Goal: Contribute content: Add original content to the website for others to see

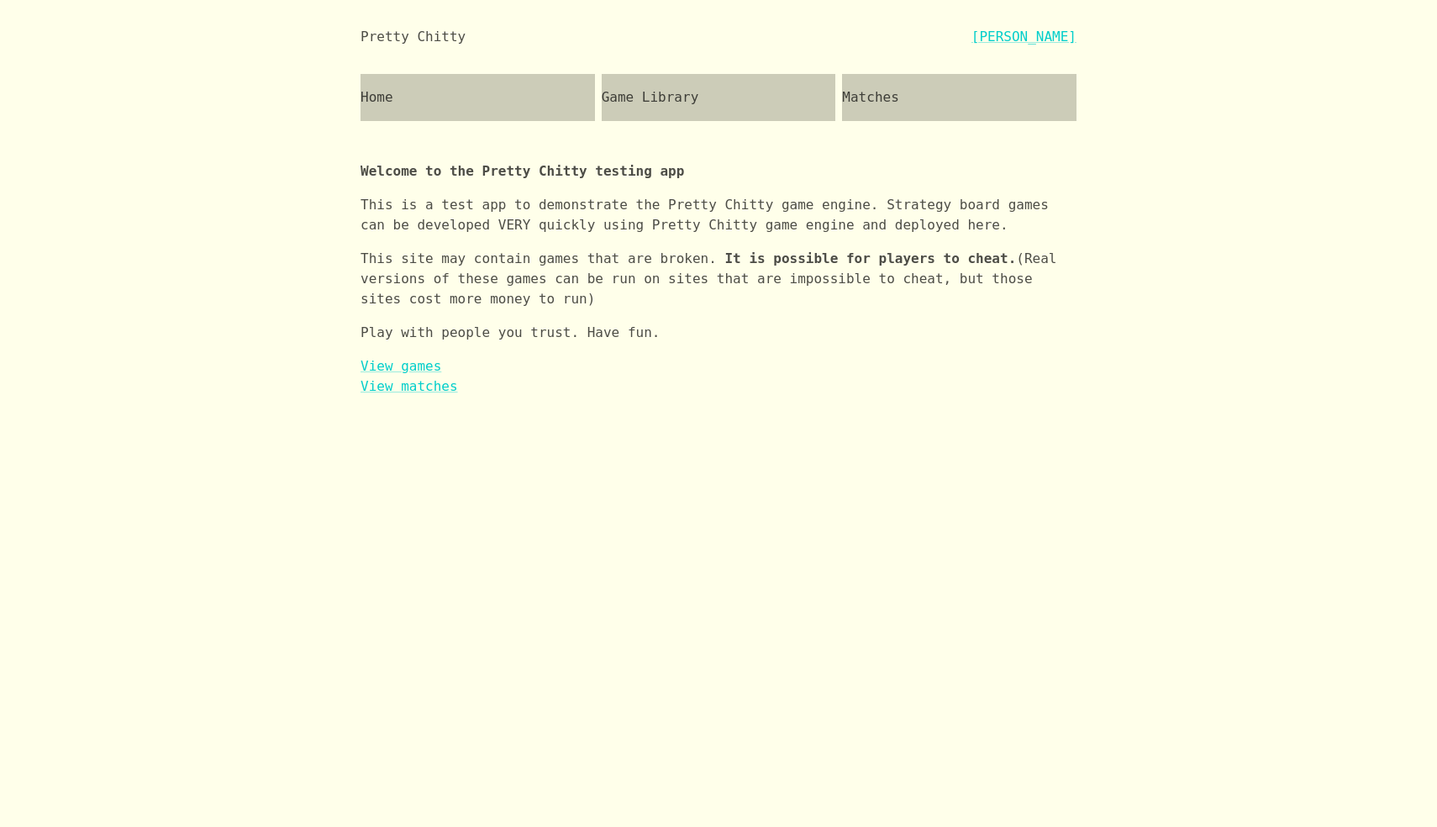
click at [663, 95] on div "Game Library" at bounding box center [719, 97] width 234 height 47
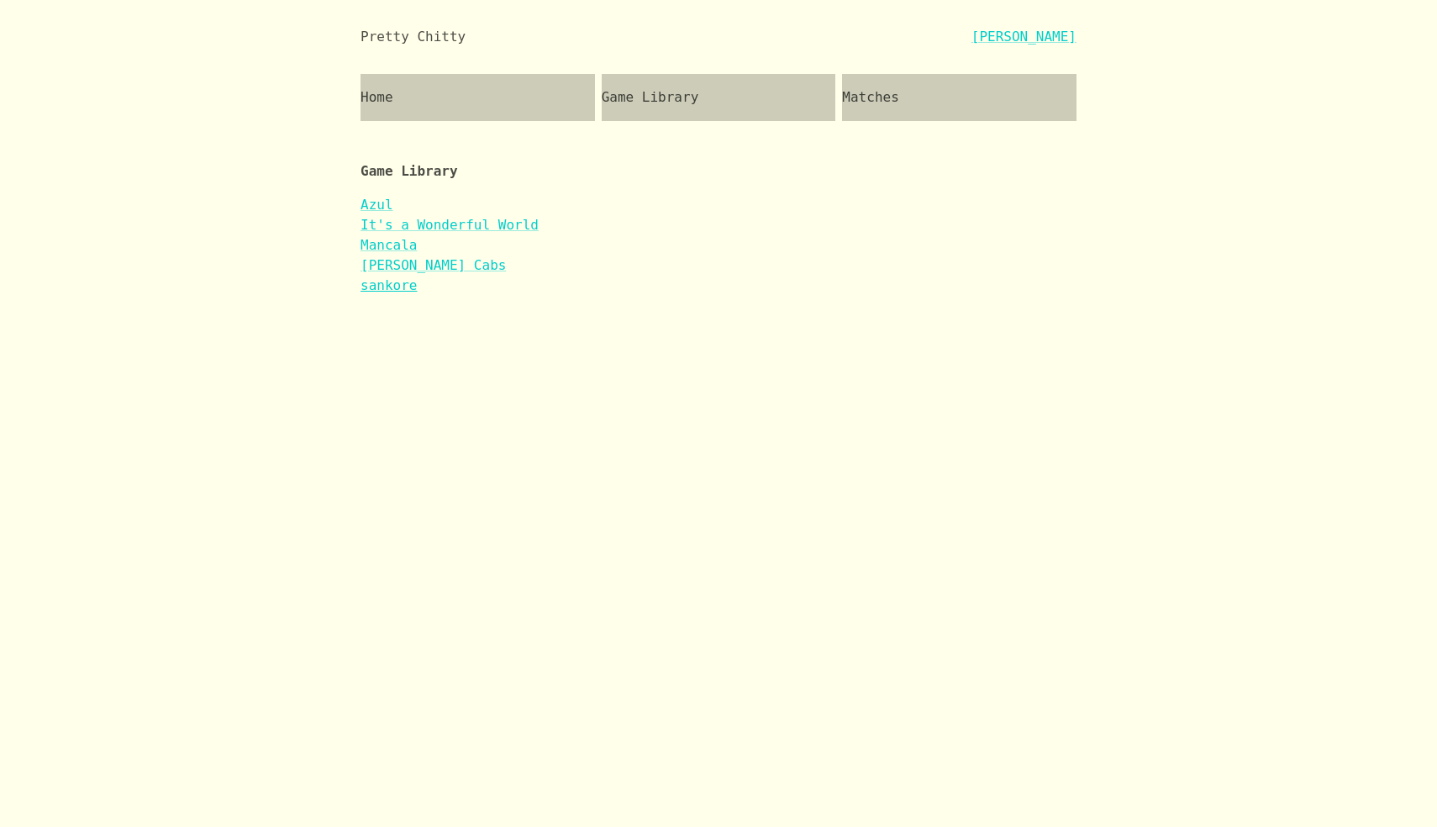
click at [389, 281] on link "sankore" at bounding box center [388, 285] width 56 height 16
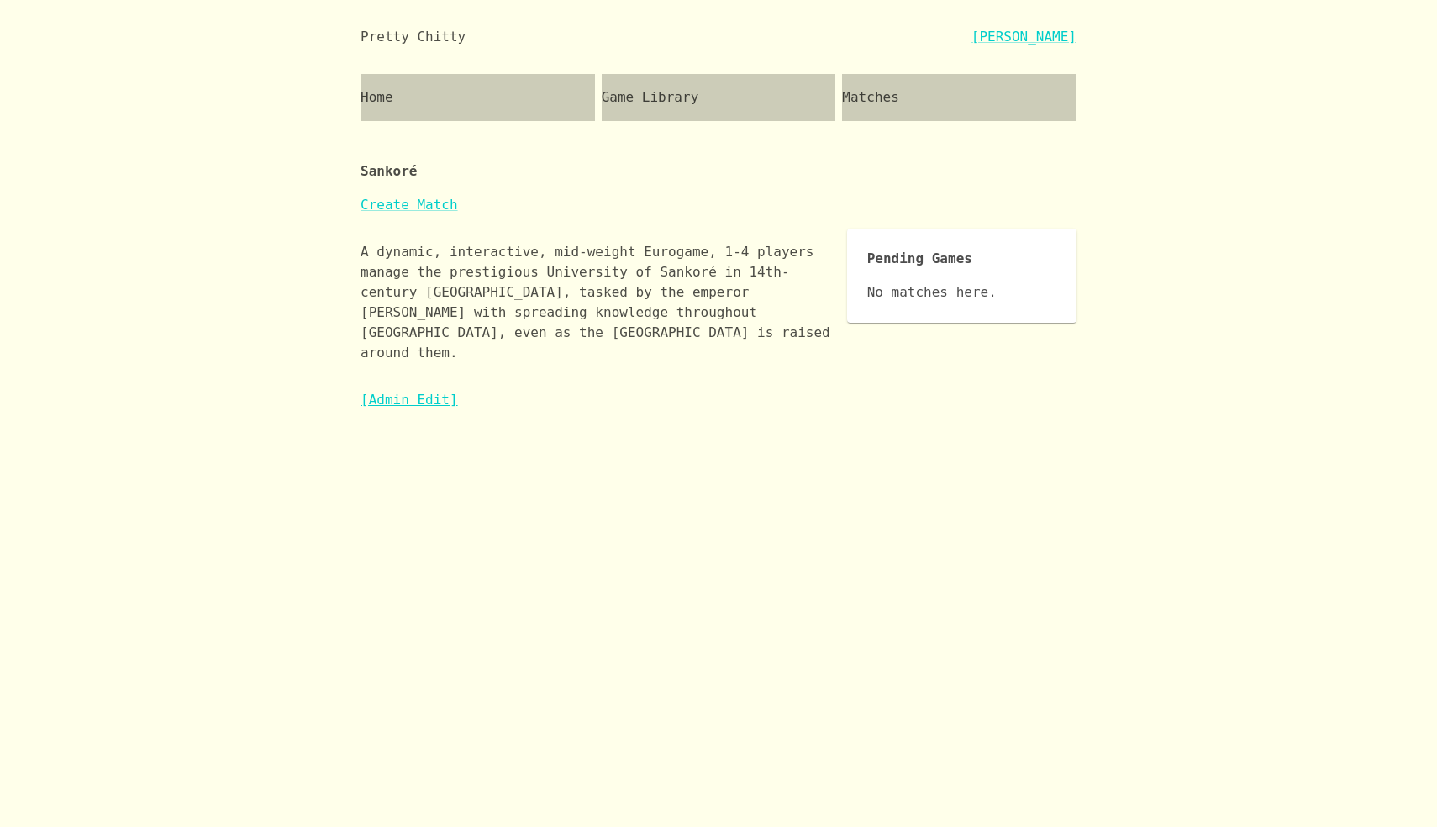
click at [395, 391] on link "[Admin Edit]" at bounding box center [408, 399] width 97 height 16
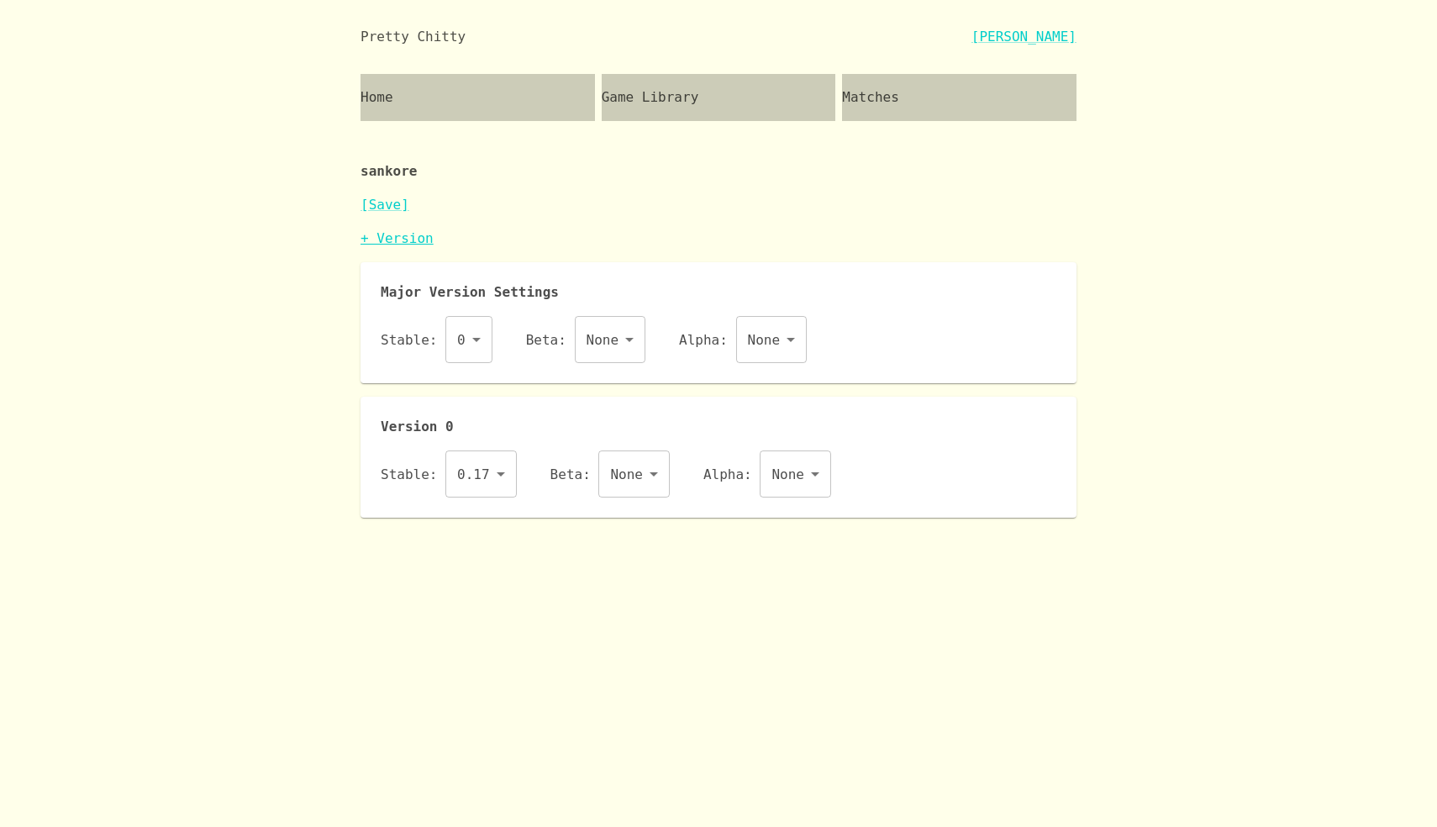
click at [389, 235] on link "+ Version" at bounding box center [396, 238] width 73 height 16
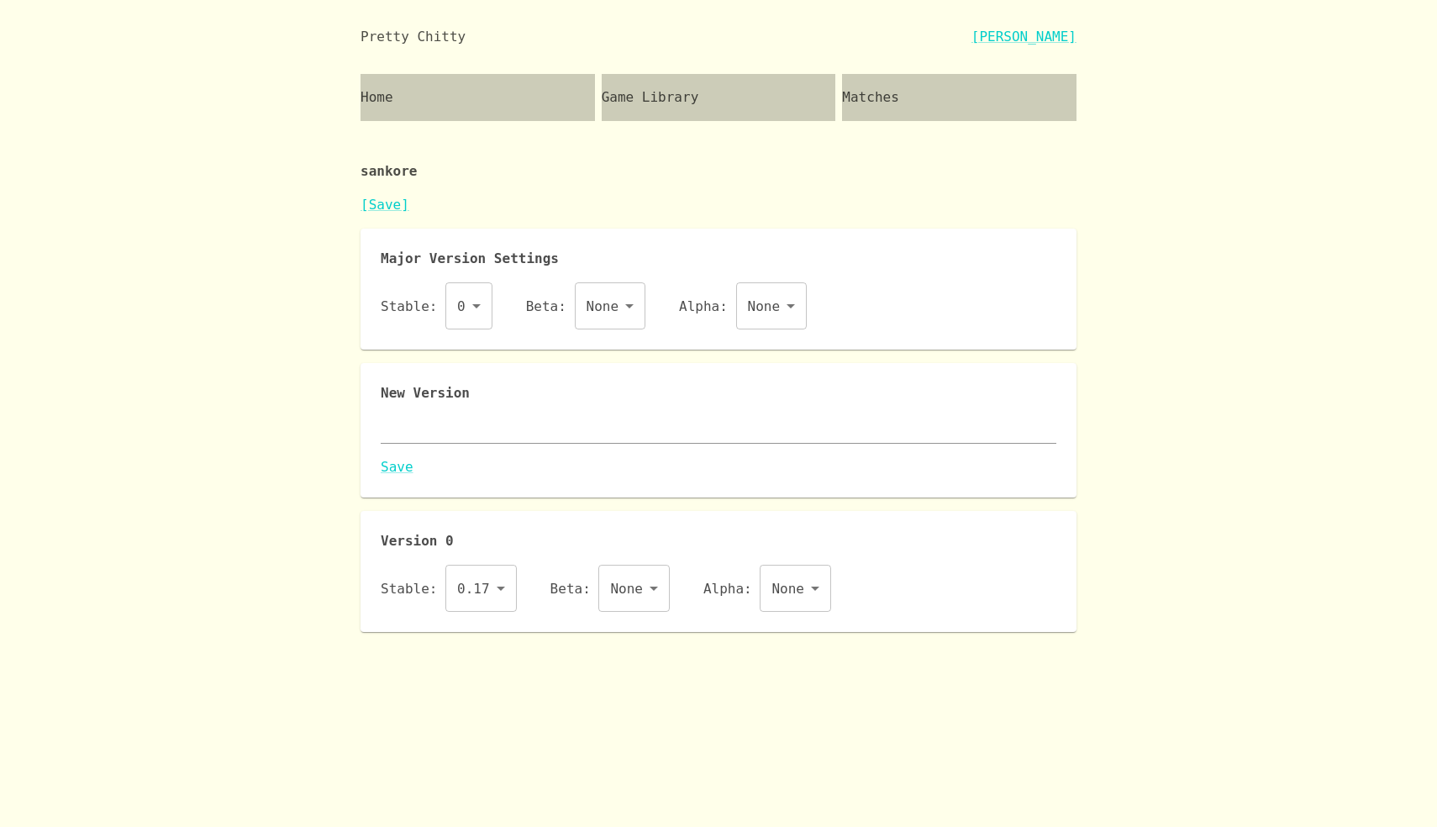
click at [459, 443] on div "New Version x Save" at bounding box center [718, 430] width 675 height 94
click at [460, 432] on textarea at bounding box center [718, 429] width 675 height 19
paste textarea "{ "id": "sankore", "name": "Sankoré", "major": 0, "description": "A dynamic, in…"
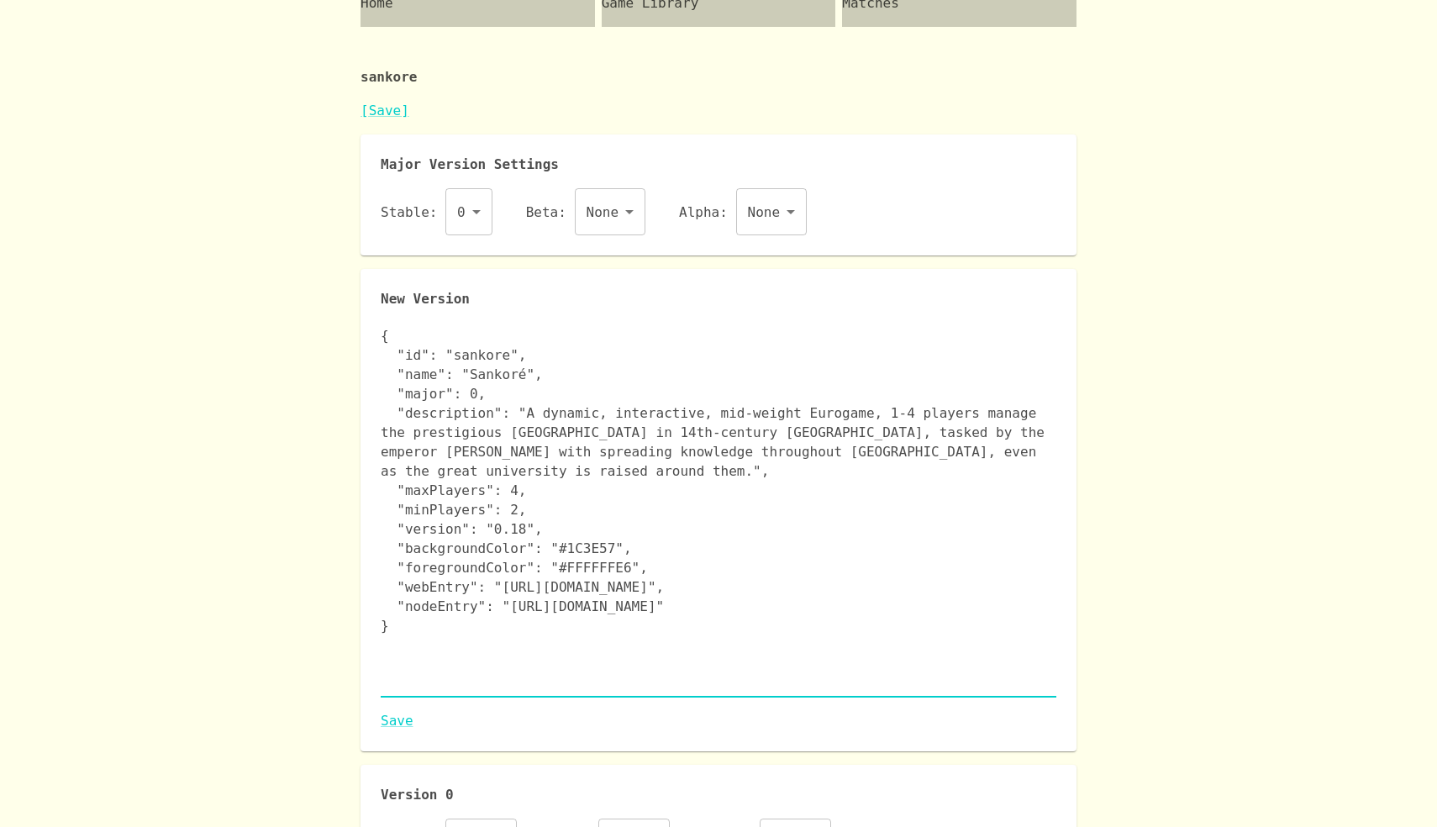
scroll to position [166, 0]
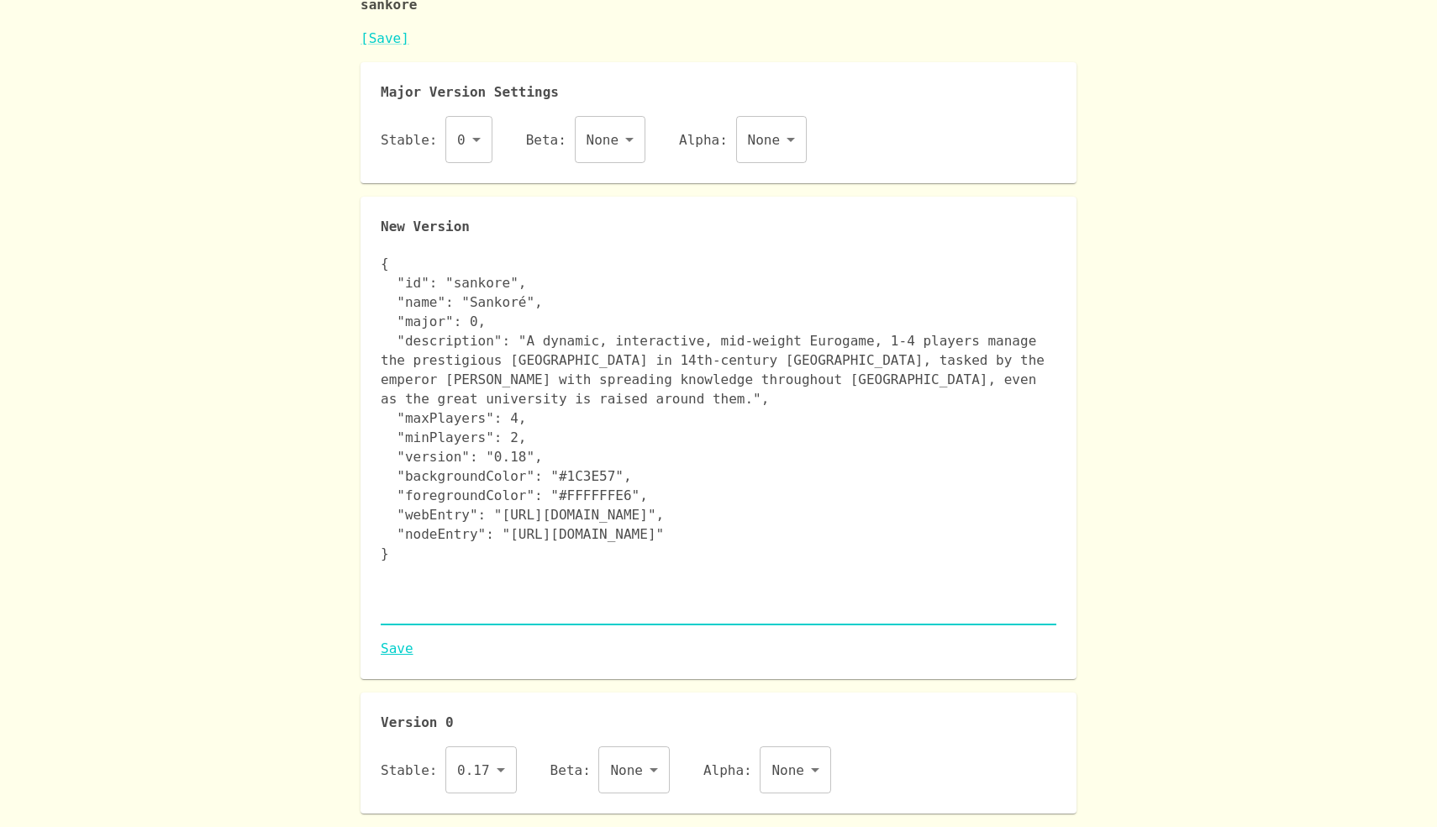
type textarea "{ "id": "sankore", "name": "Sankoré", "major": 0, "description": "A dynamic, in…"
click at [394, 649] on link "Save" at bounding box center [718, 648] width 675 height 20
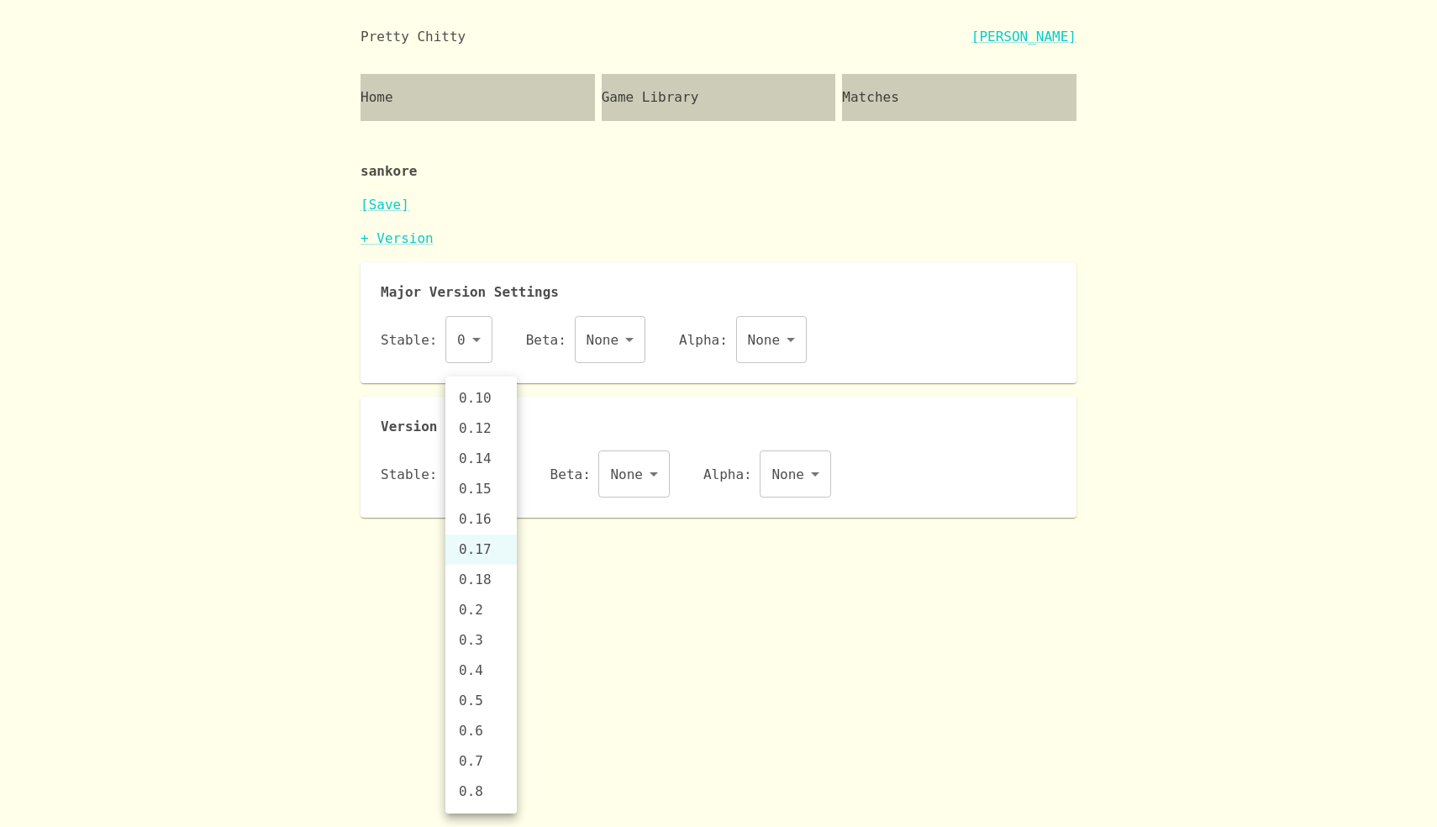
click at [492, 480] on body "Pretty Chitty Josh Breckman Home Game Library Matches sankore [Save] + Version …" at bounding box center [718, 259] width 1437 height 518
click at [485, 580] on li "0.18" at bounding box center [480, 580] width 71 height 30
type input "0.18"
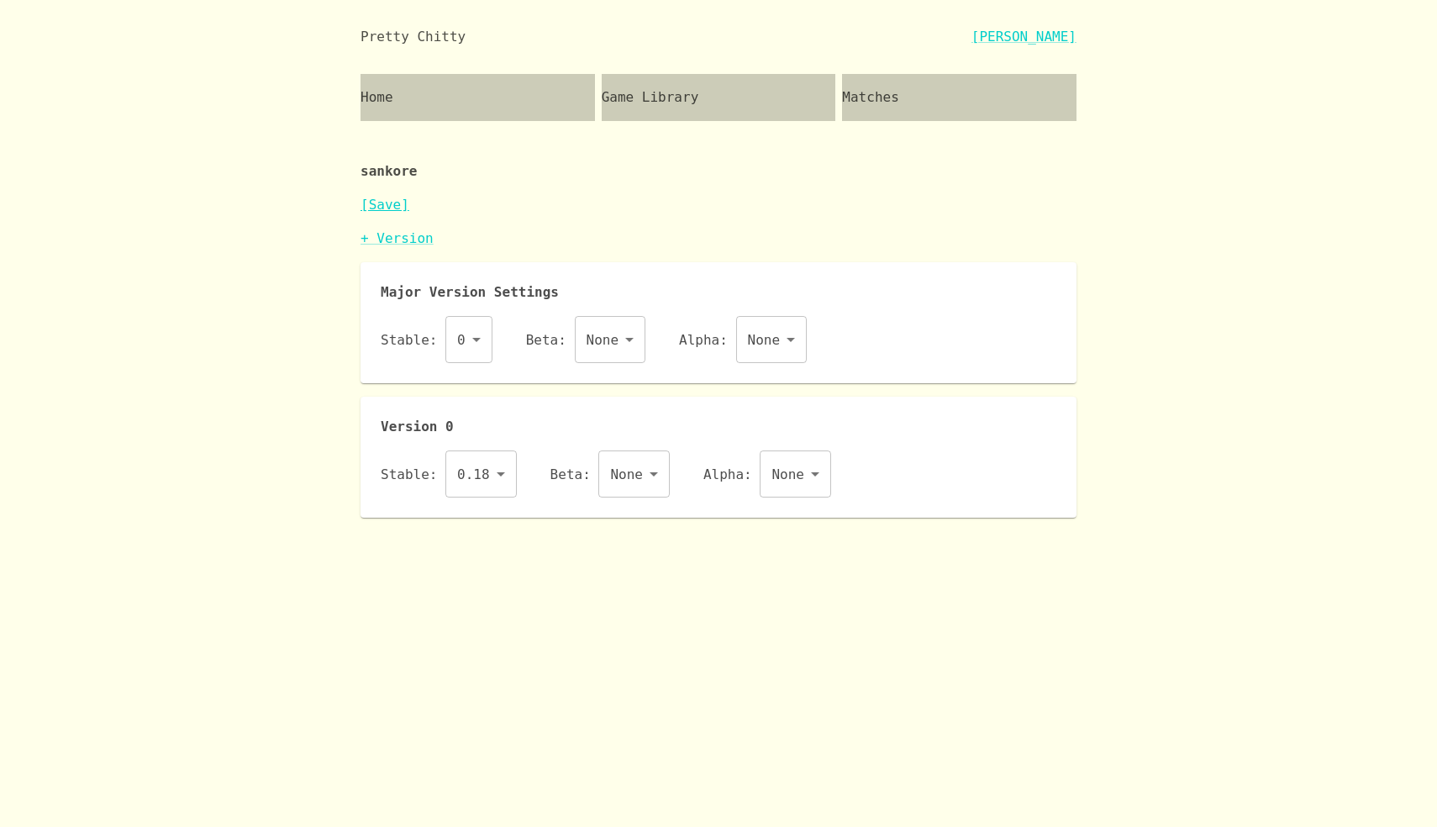
click at [386, 199] on link "[Save]" at bounding box center [384, 205] width 49 height 16
click at [943, 98] on div "Matches" at bounding box center [959, 97] width 234 height 47
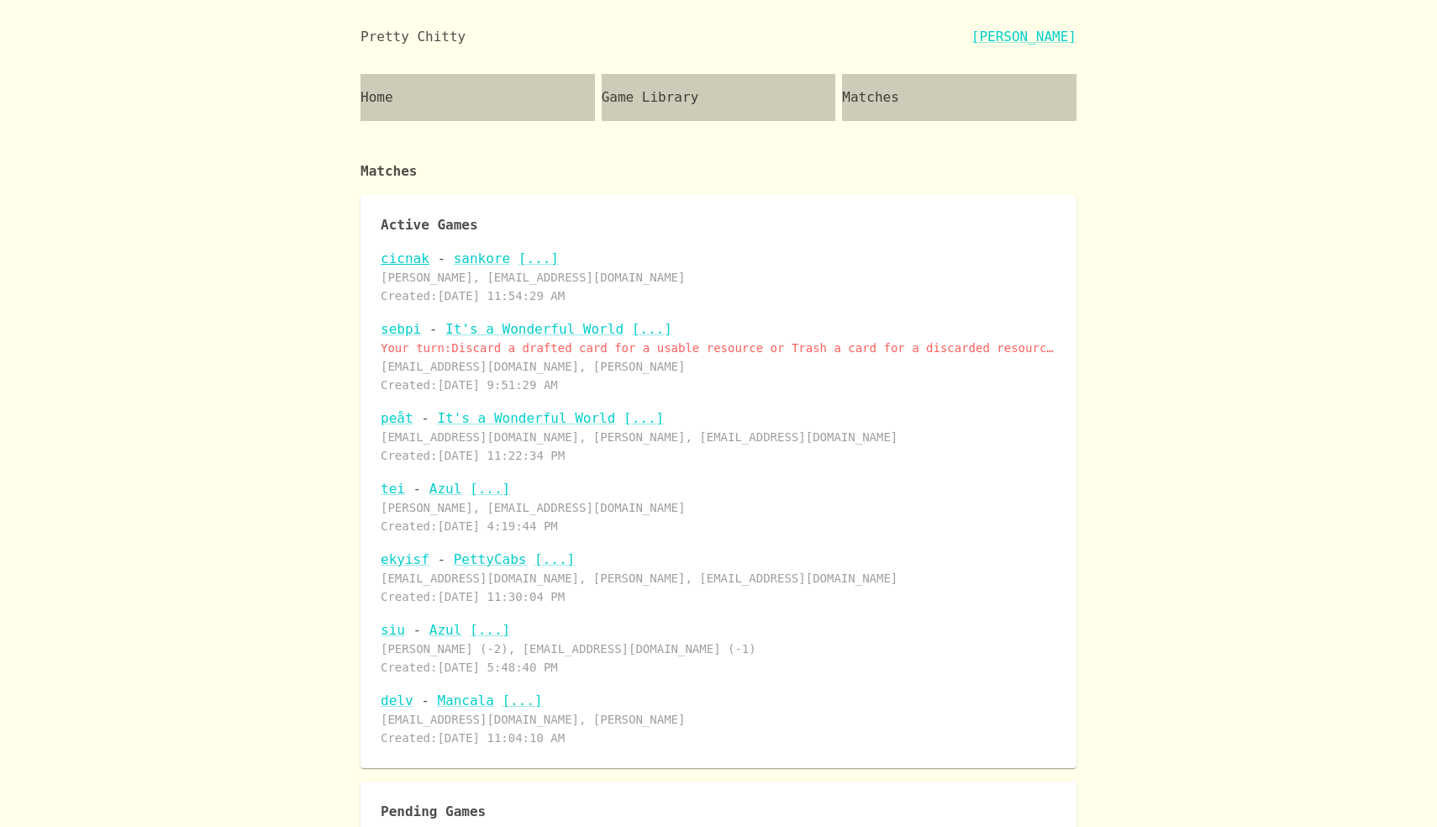
click at [408, 260] on link "cicnak" at bounding box center [405, 258] width 49 height 16
click at [408, 263] on link "cicnak" at bounding box center [405, 258] width 49 height 16
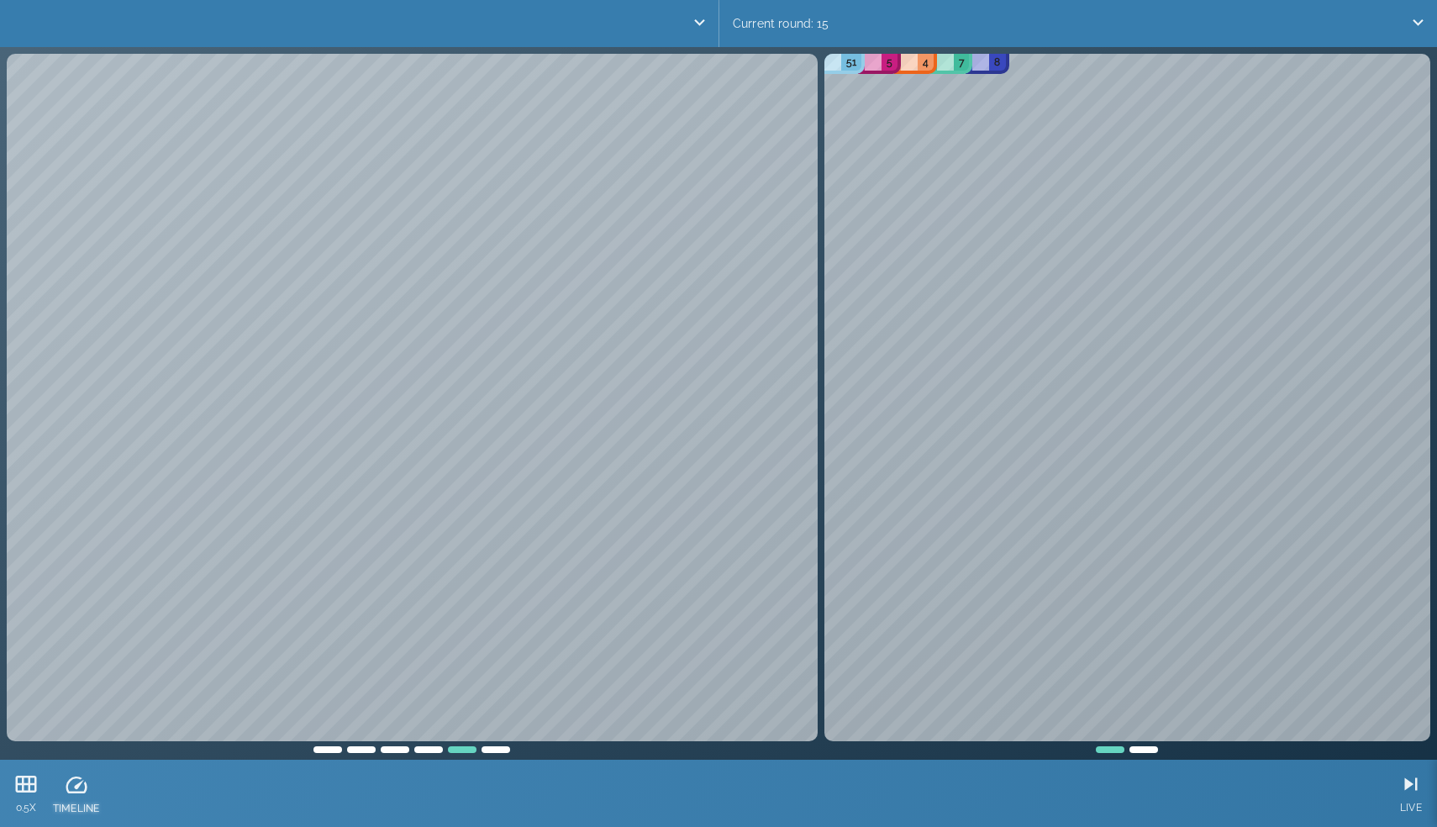
click at [79, 792] on icon at bounding box center [76, 784] width 25 height 25
click at [712, 795] on icon at bounding box center [708, 784] width 25 height 25
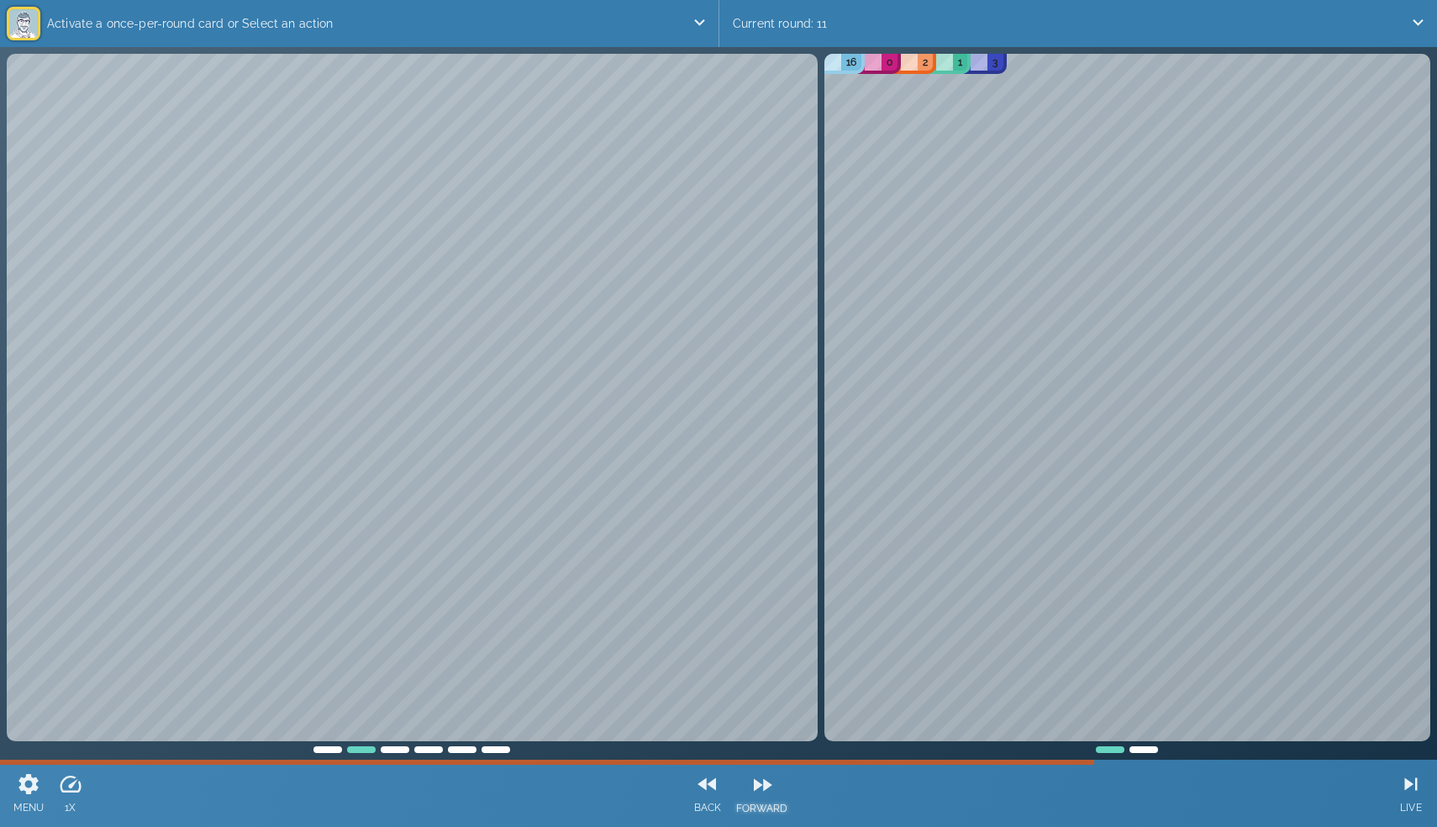
click at [775, 790] on div at bounding box center [762, 784] width 52 height 25
click at [710, 785] on icon at bounding box center [708, 784] width 25 height 25
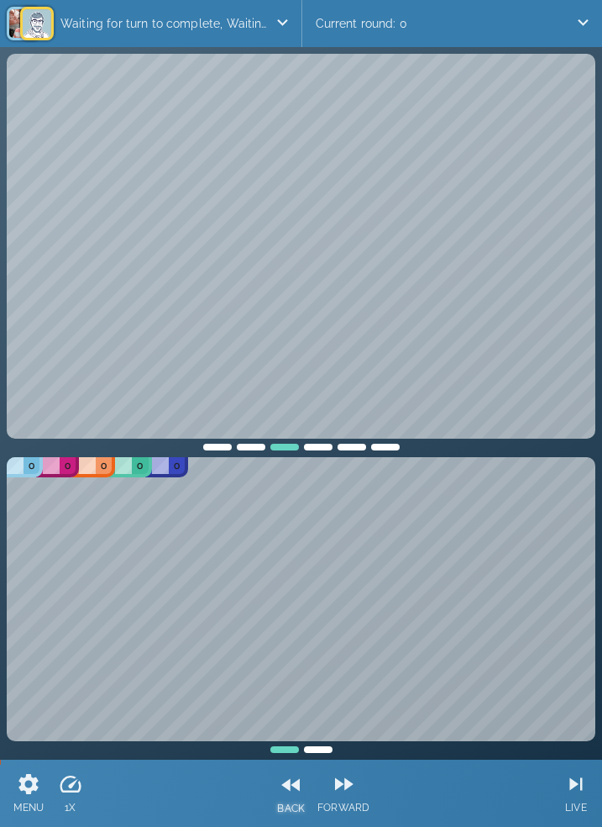
click at [293, 785] on icon at bounding box center [290, 785] width 18 height 13
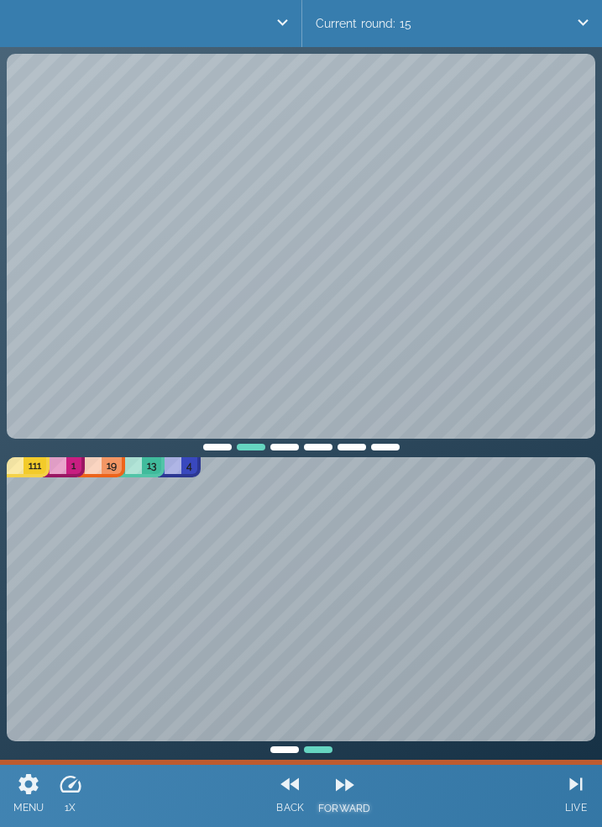
click at [335, 789] on icon at bounding box center [344, 784] width 25 height 25
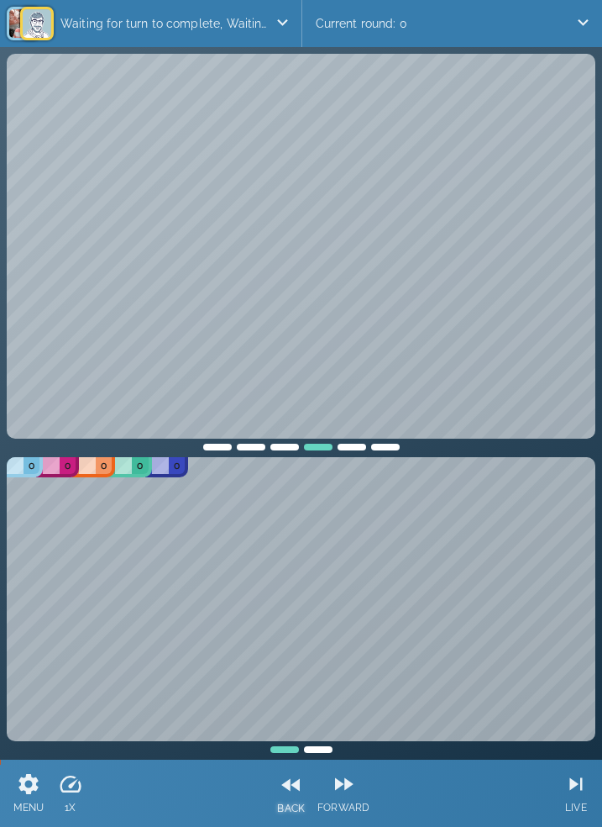
click at [304, 790] on div "BACK" at bounding box center [291, 793] width 41 height 67
click at [352, 782] on icon at bounding box center [344, 784] width 25 height 25
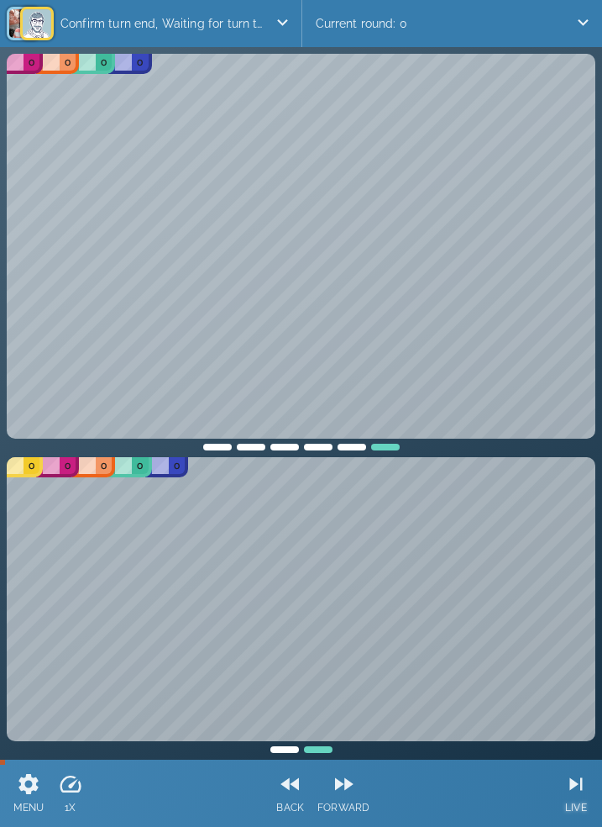
click at [581, 794] on icon at bounding box center [576, 783] width 25 height 25
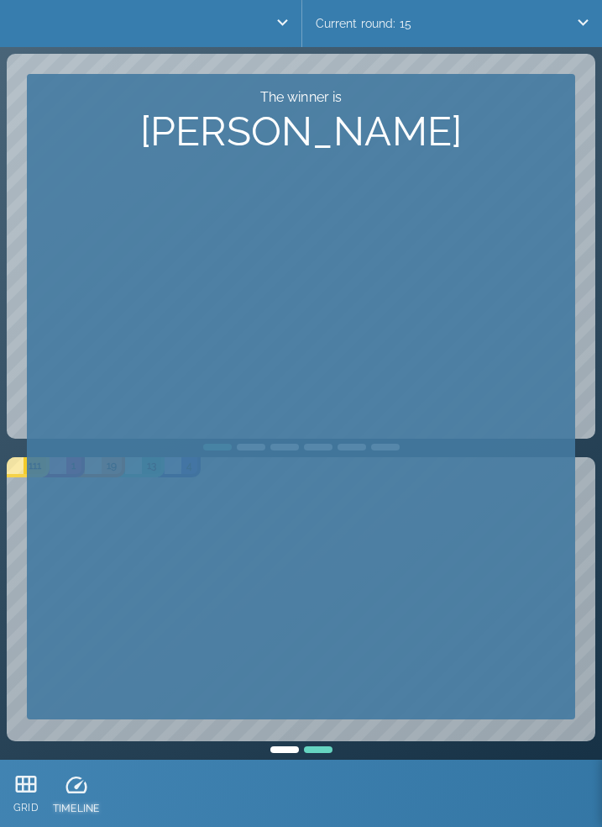
click at [64, 795] on icon at bounding box center [76, 784] width 25 height 25
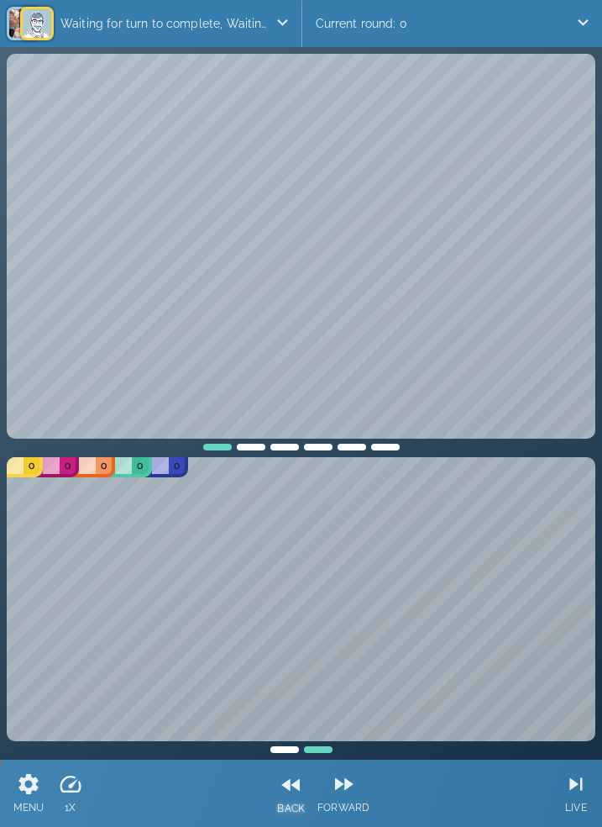
click at [287, 787] on icon at bounding box center [290, 785] width 18 height 13
